Goal: Find specific page/section: Find specific page/section

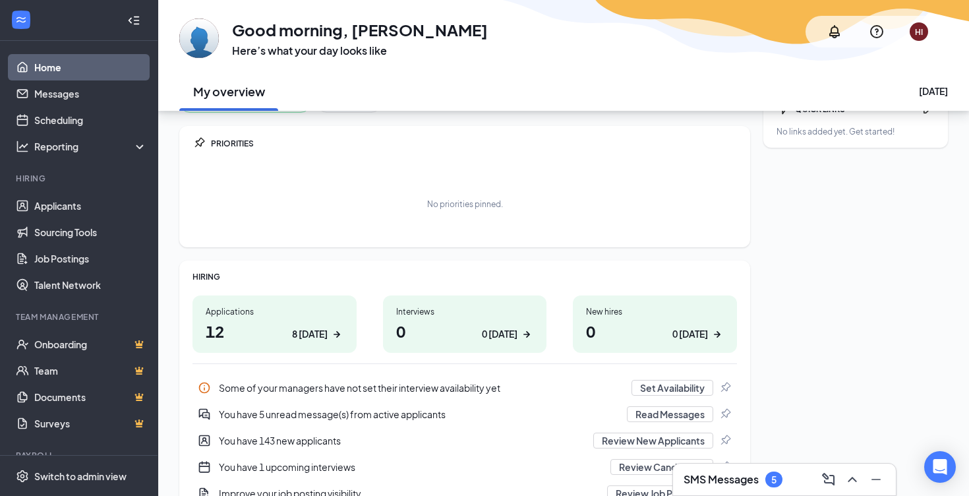
scroll to position [43, 0]
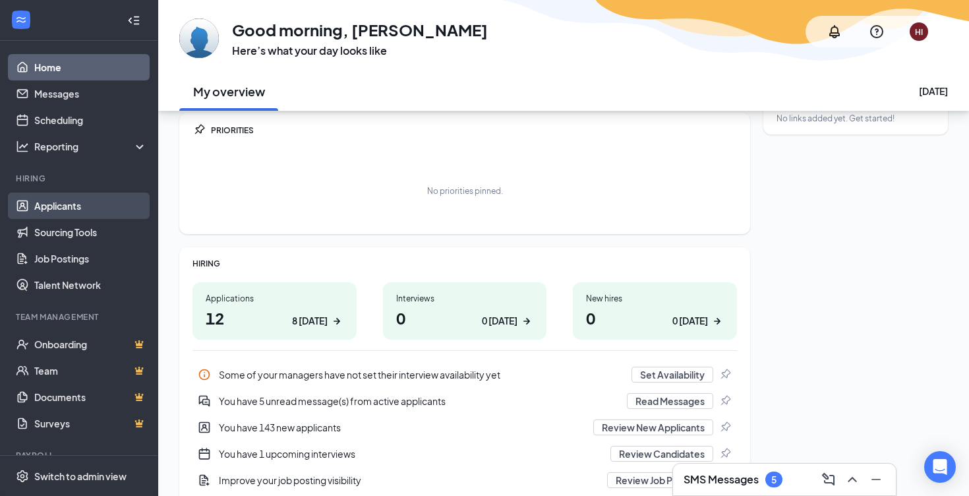
click at [92, 208] on link "Applicants" at bounding box center [90, 206] width 113 height 26
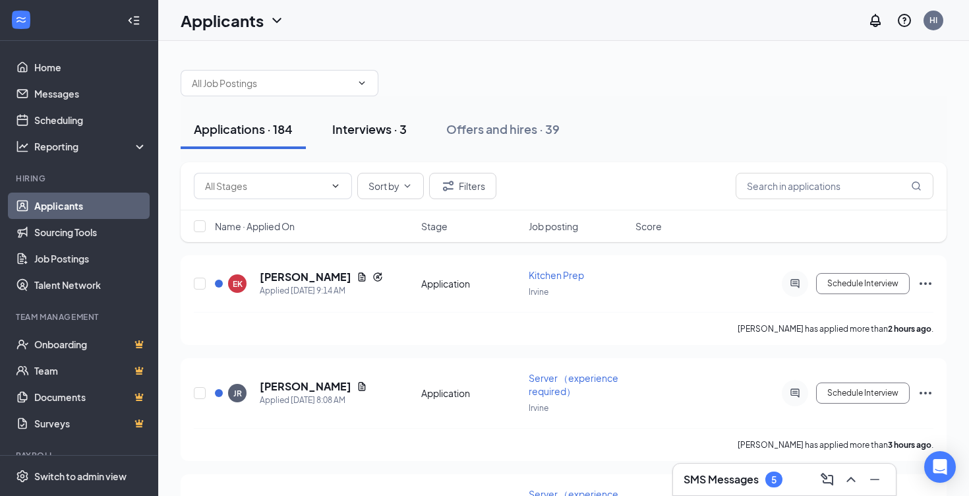
click at [371, 137] on button "Interviews · 3" at bounding box center [369, 129] width 101 height 40
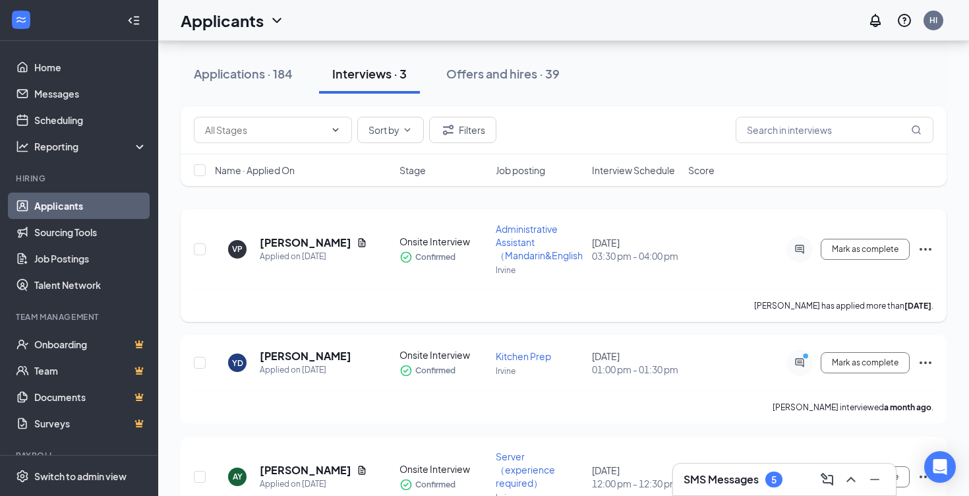
scroll to position [45, 0]
